Goal: Understand process/instructions

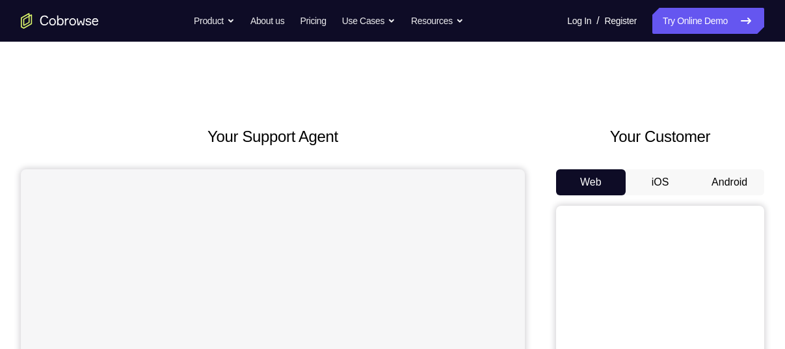
click at [711, 188] on button "Android" at bounding box center [730, 182] width 70 height 26
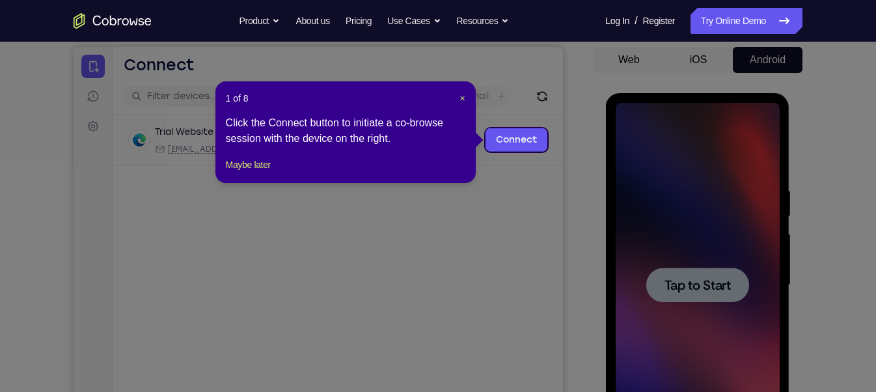
click at [683, 283] on icon at bounding box center [443, 196] width 887 height 392
click at [463, 98] on span "×" at bounding box center [461, 98] width 5 height 10
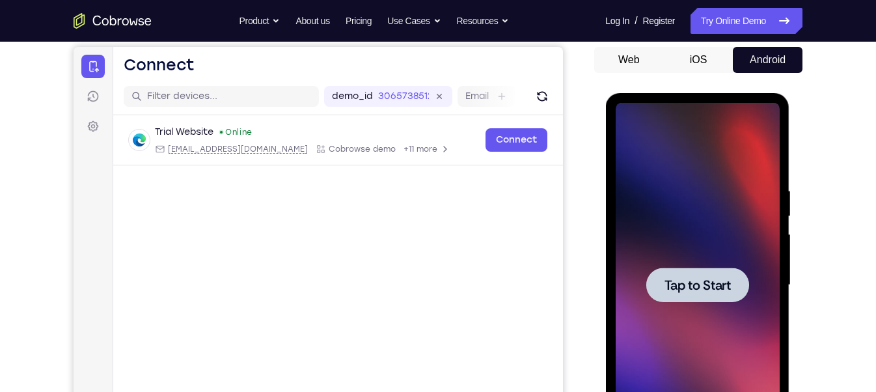
click at [718, 296] on div at bounding box center [697, 284] width 103 height 34
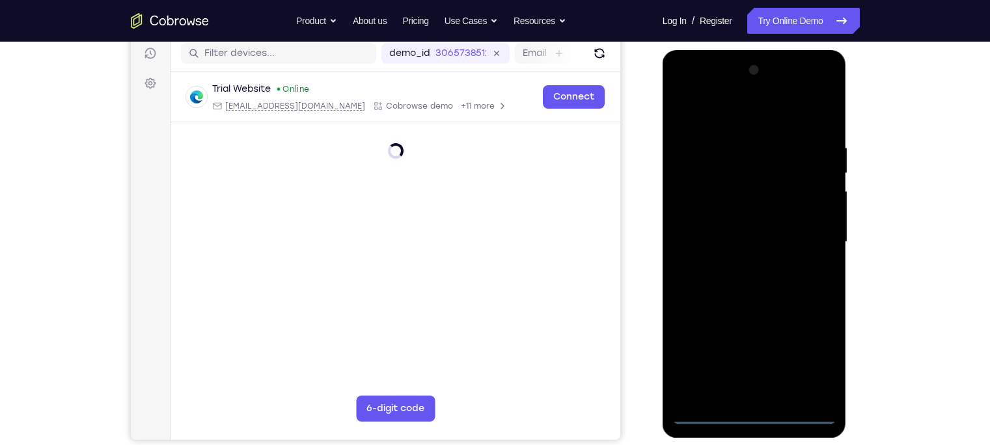
scroll to position [154, 0]
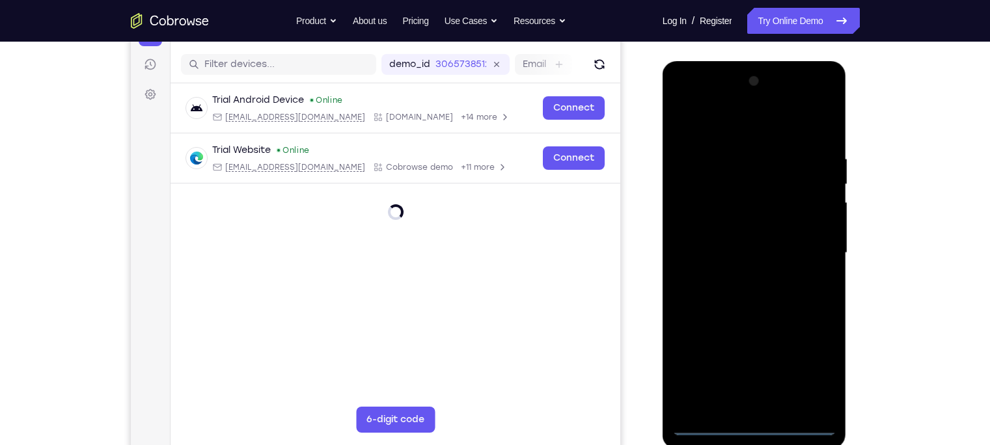
click at [748, 348] on div at bounding box center [754, 253] width 164 height 364
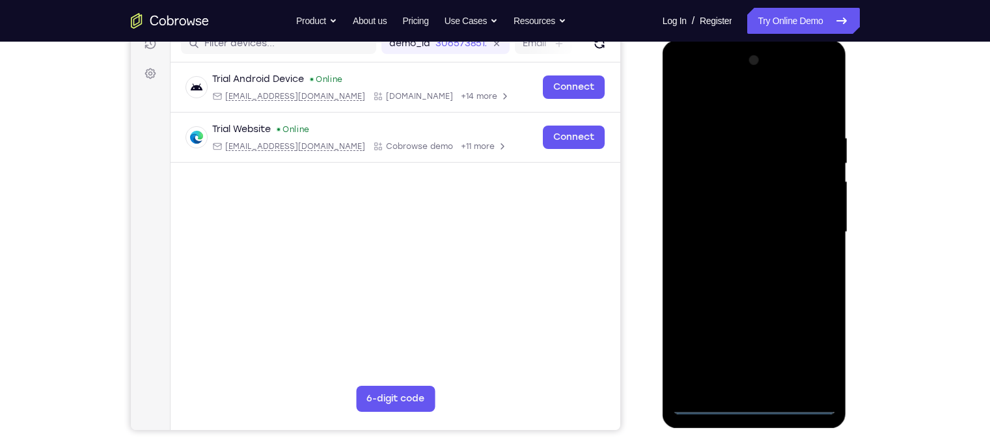
scroll to position [176, 0]
click at [785, 343] on div at bounding box center [754, 231] width 164 height 364
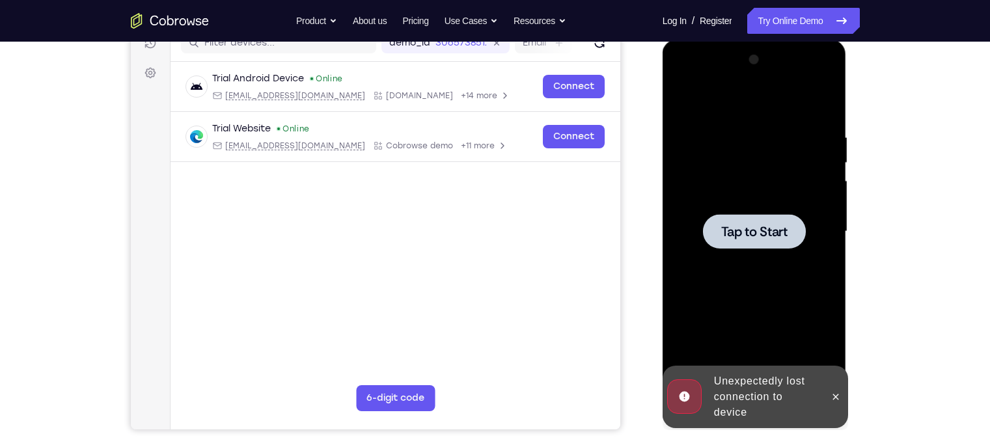
click at [722, 238] on span "Tap to Start" at bounding box center [754, 231] width 66 height 13
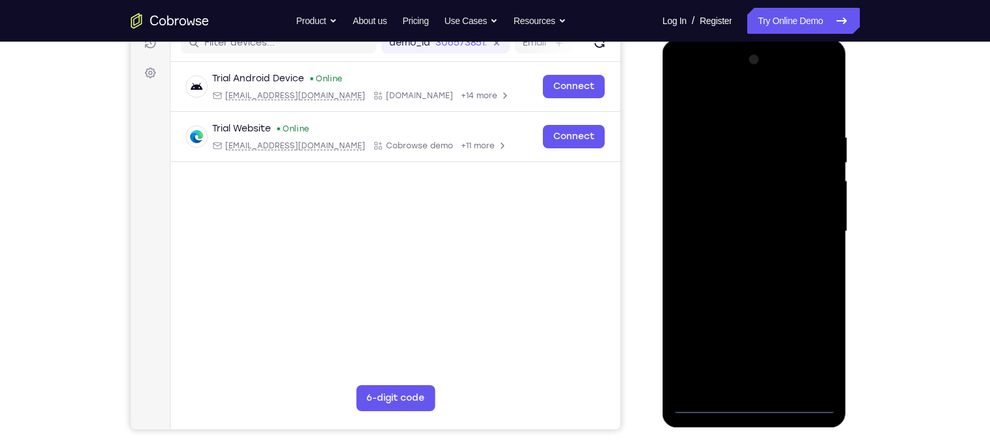
scroll to position [179, 0]
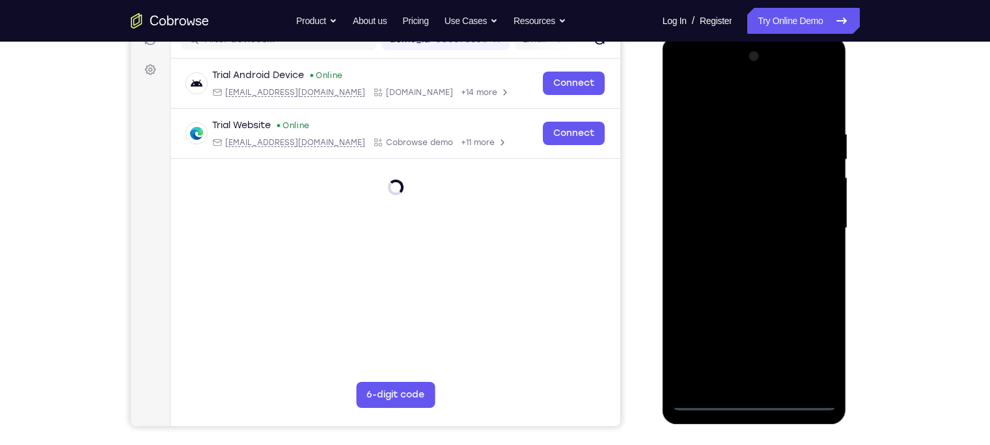
click at [752, 348] on div at bounding box center [754, 228] width 164 height 364
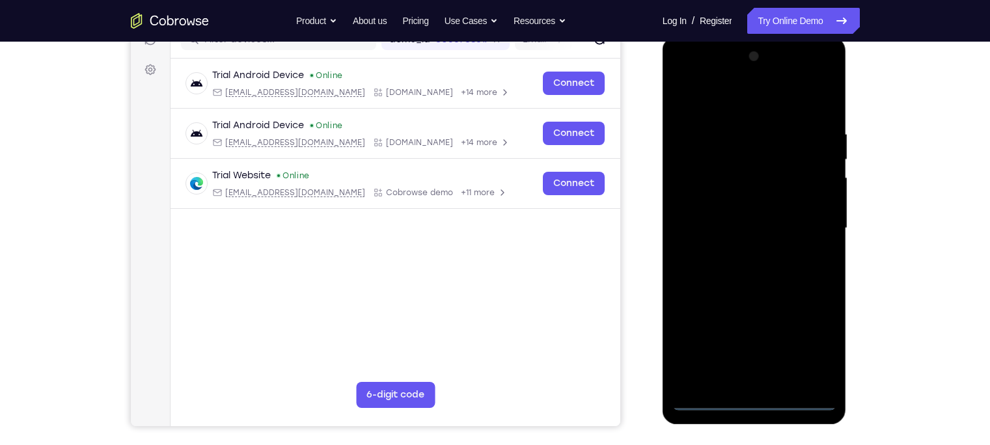
click at [756, 348] on div at bounding box center [754, 228] width 164 height 364
click at [785, 346] on div at bounding box center [754, 228] width 164 height 364
click at [722, 115] on div at bounding box center [754, 228] width 164 height 364
click at [724, 109] on div at bounding box center [754, 228] width 164 height 364
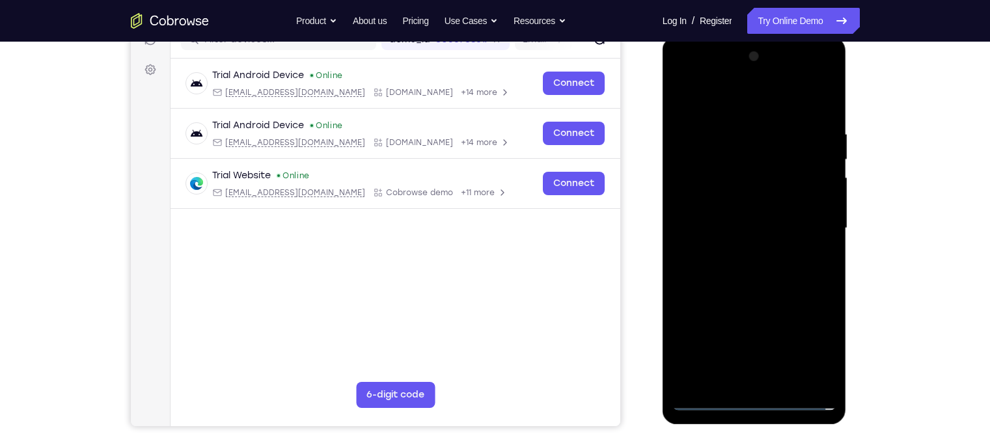
click at [725, 96] on div at bounding box center [754, 228] width 164 height 364
click at [785, 219] on div at bounding box center [754, 228] width 164 height 364
click at [740, 252] on div at bounding box center [754, 228] width 164 height 364
click at [700, 211] on div at bounding box center [754, 228] width 164 height 364
click at [711, 206] on div at bounding box center [754, 228] width 164 height 364
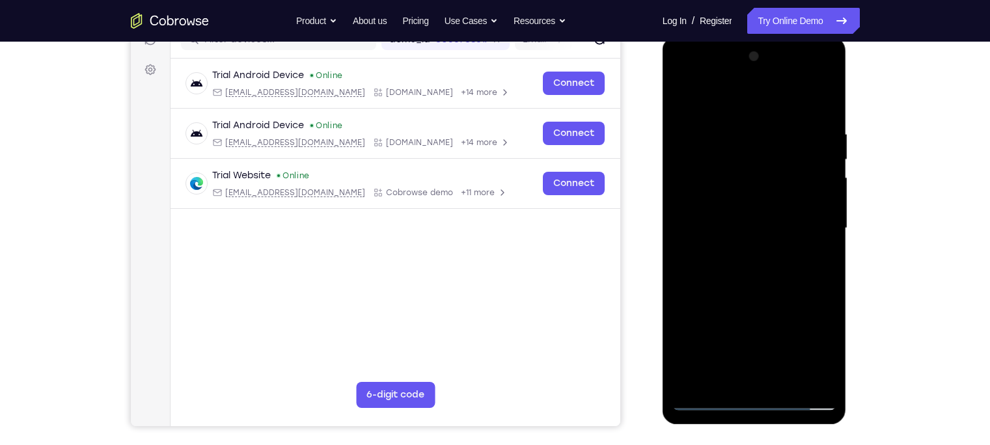
click at [699, 222] on div at bounding box center [754, 228] width 164 height 364
click at [700, 270] on div at bounding box center [754, 228] width 164 height 364
click at [733, 256] on div at bounding box center [754, 228] width 164 height 364
click at [721, 263] on div at bounding box center [754, 228] width 164 height 364
click at [760, 279] on div at bounding box center [754, 228] width 164 height 364
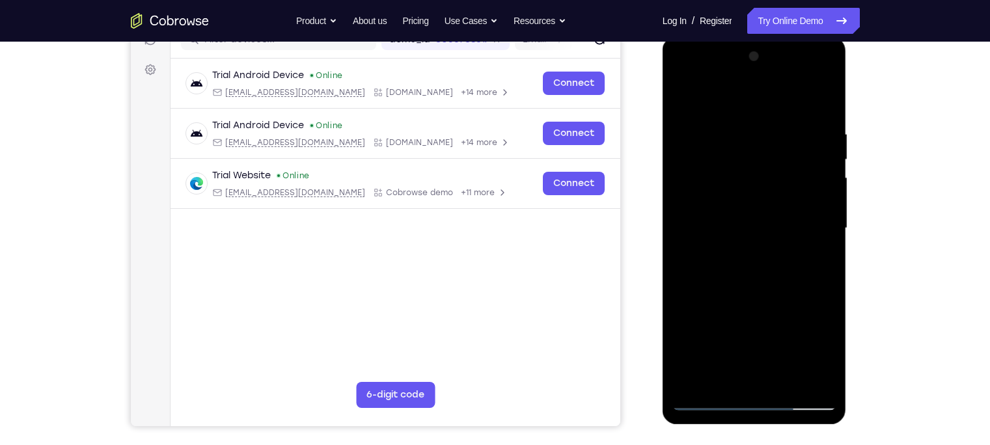
click at [761, 290] on div at bounding box center [754, 228] width 164 height 364
click at [771, 287] on div at bounding box center [754, 228] width 164 height 364
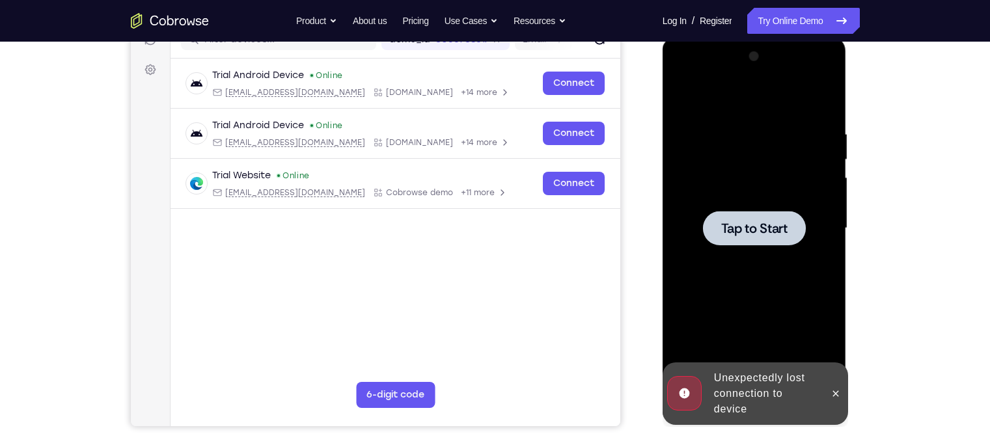
click at [785, 115] on div at bounding box center [754, 228] width 164 height 364
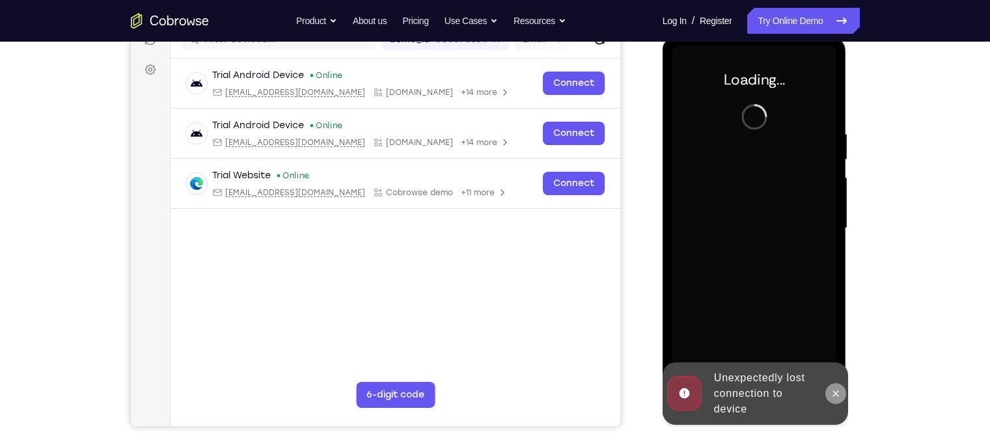
click at [785, 348] on icon at bounding box center [835, 393] width 10 height 10
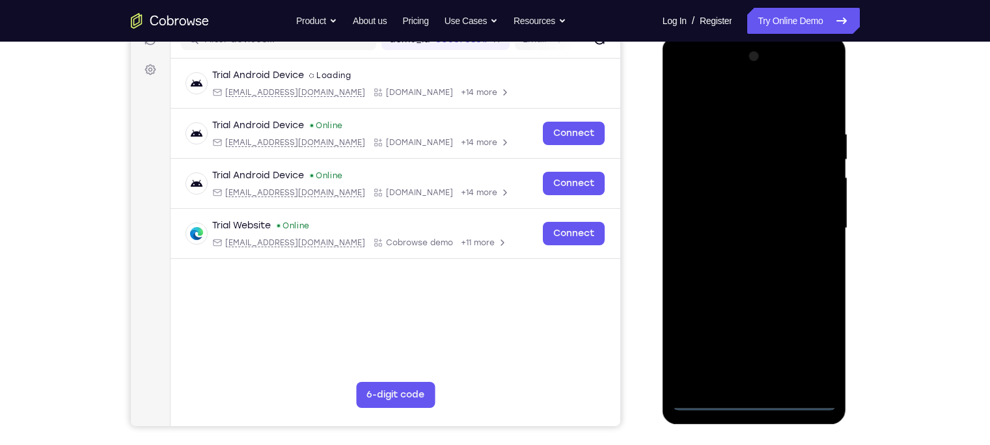
click at [757, 348] on div at bounding box center [754, 228] width 164 height 364
click at [785, 348] on div at bounding box center [754, 228] width 164 height 364
click at [743, 112] on div at bounding box center [754, 228] width 164 height 364
click at [785, 223] on div at bounding box center [754, 228] width 164 height 364
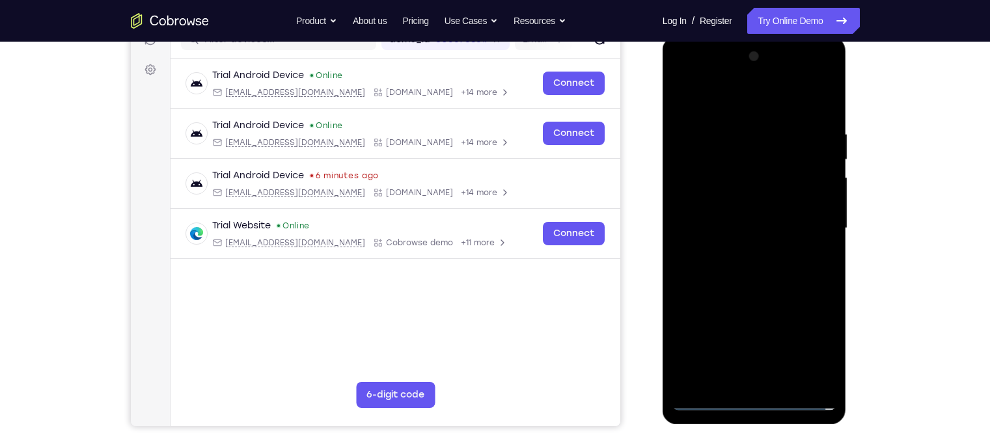
click at [742, 255] on div at bounding box center [754, 228] width 164 height 364
click at [714, 211] on div at bounding box center [754, 228] width 164 height 364
click at [724, 207] on div at bounding box center [754, 228] width 164 height 364
click at [709, 229] on div at bounding box center [754, 228] width 164 height 364
click at [702, 271] on div at bounding box center [754, 228] width 164 height 364
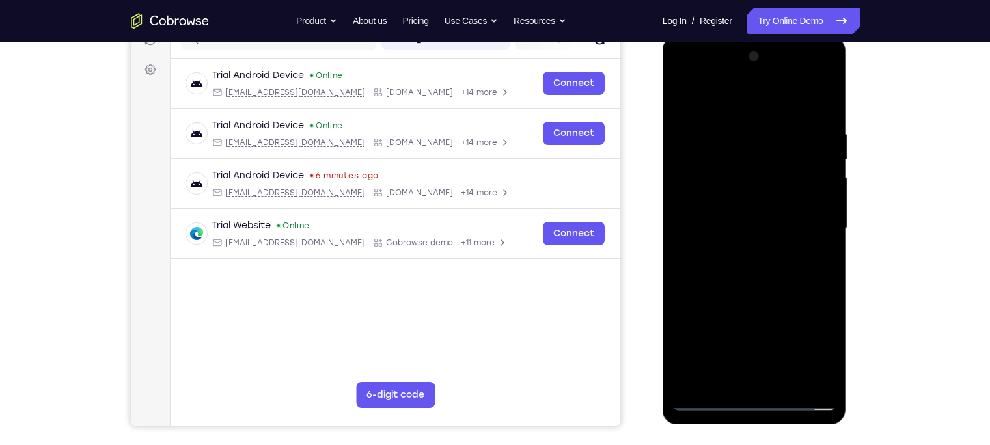
click at [702, 271] on div at bounding box center [754, 228] width 164 height 364
click at [752, 285] on div at bounding box center [754, 228] width 164 height 364
click at [785, 348] on div at bounding box center [754, 228] width 164 height 364
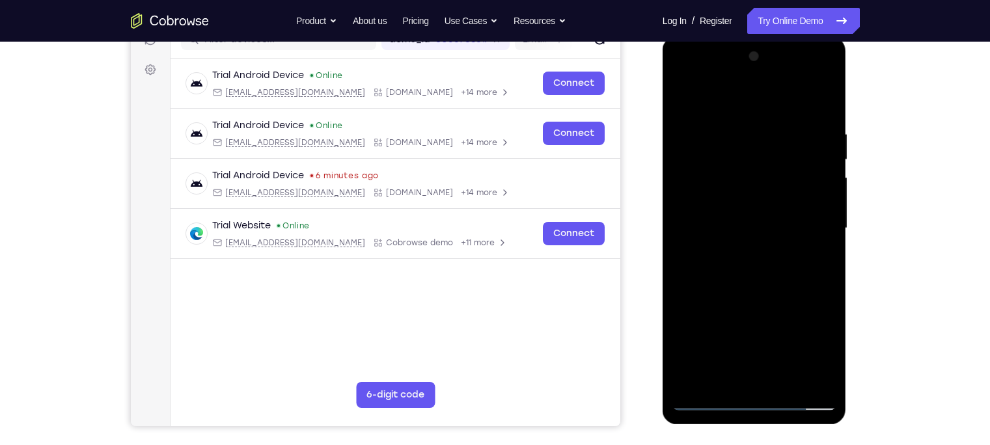
click at [785, 348] on div at bounding box center [754, 228] width 164 height 364
click at [757, 303] on div at bounding box center [754, 228] width 164 height 364
click at [750, 213] on div at bounding box center [754, 228] width 164 height 364
click at [686, 95] on div at bounding box center [754, 228] width 164 height 364
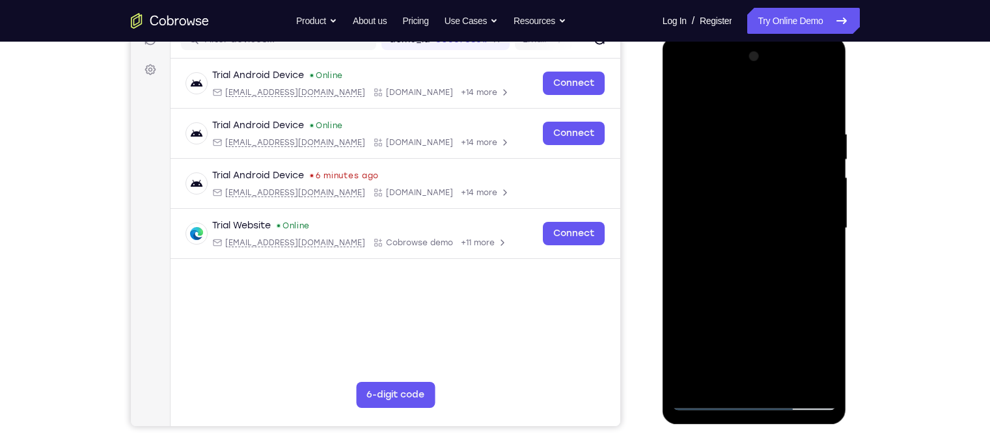
click at [685, 100] on div at bounding box center [754, 228] width 164 height 364
click at [678, 100] on div at bounding box center [754, 228] width 164 height 364
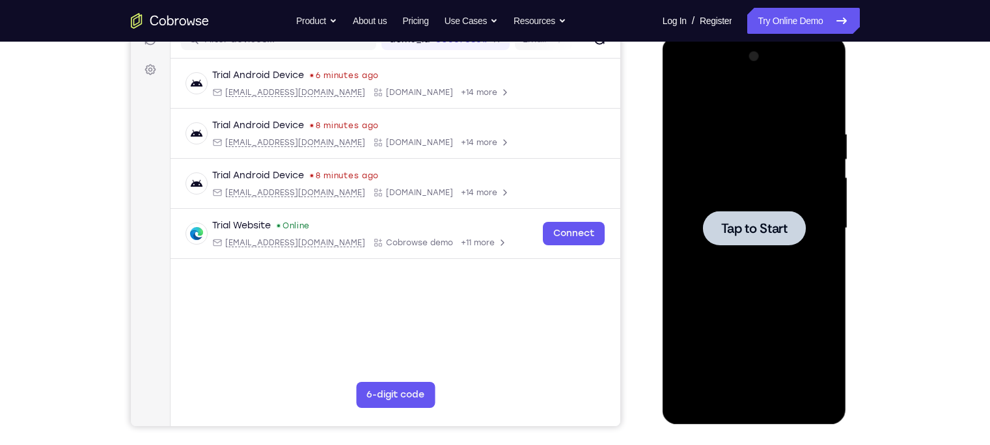
click at [716, 222] on div at bounding box center [754, 228] width 103 height 34
